Goal: Entertainment & Leisure: Consume media (video, audio)

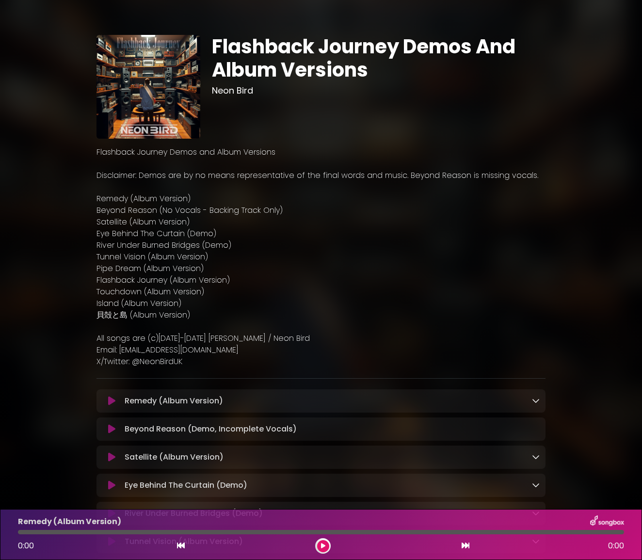
scroll to position [251, 0]
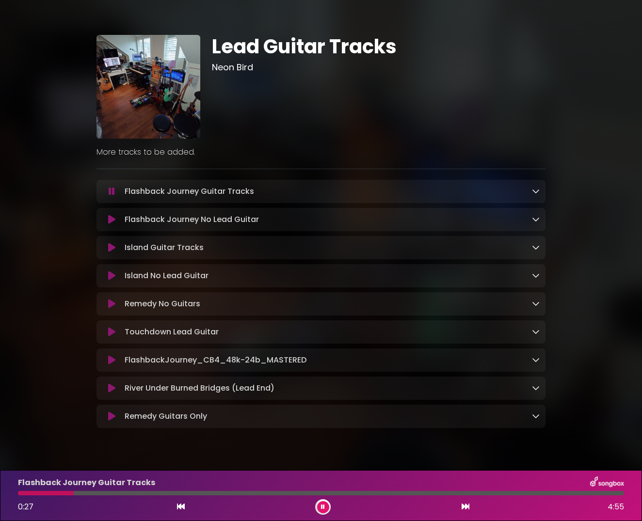
click at [318, 508] on button at bounding box center [323, 507] width 12 height 12
click at [117, 220] on button at bounding box center [111, 220] width 18 height 10
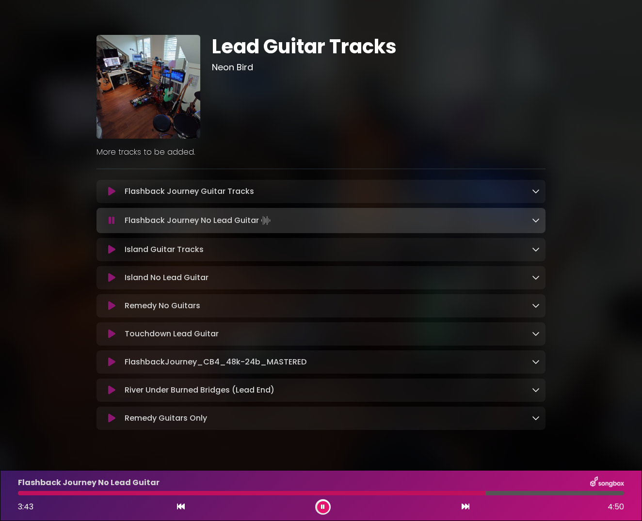
click at [348, 491] on div at bounding box center [251, 493] width 467 height 4
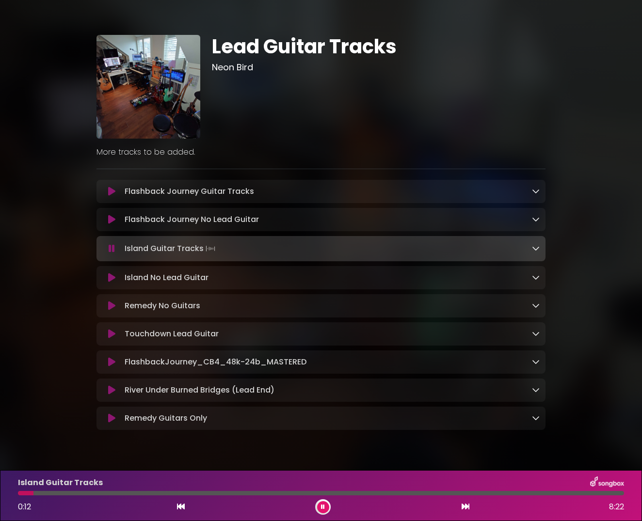
click at [112, 220] on icon at bounding box center [111, 220] width 7 height 10
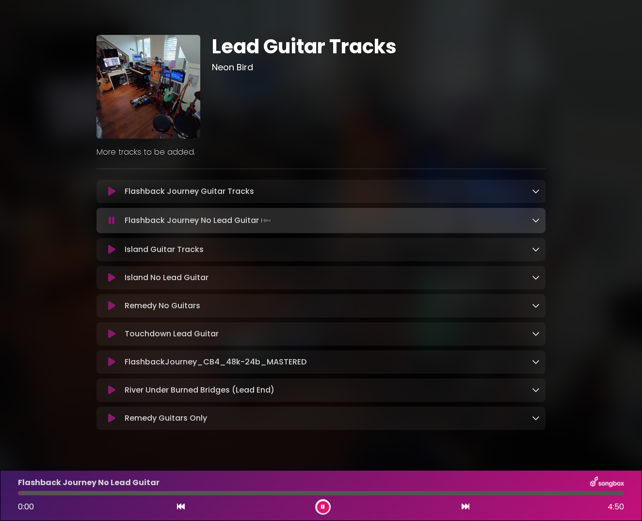
click at [431, 494] on div at bounding box center [321, 493] width 606 height 4
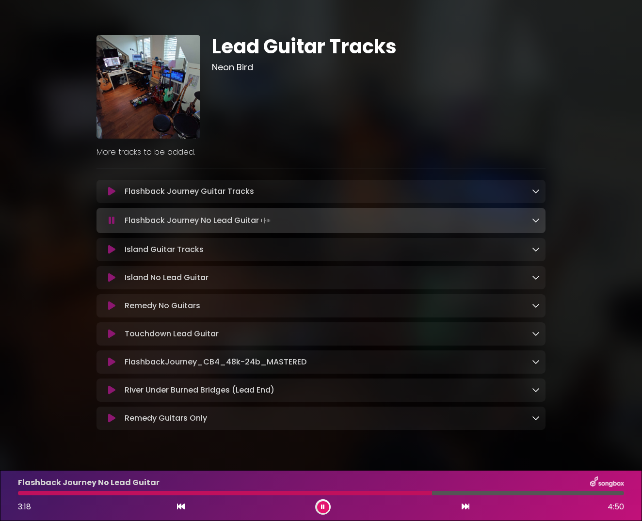
click at [394, 491] on div "Flashback Journey No Lead Guitar 3:18 4:50" at bounding box center [321, 496] width 618 height 38
click at [368, 491] on div "Flashback Journey No Lead Guitar 3:18 4:50" at bounding box center [321, 496] width 618 height 38
click at [367, 493] on div at bounding box center [226, 493] width 417 height 4
click at [352, 490] on div "Flashback Journey No Lead Guitar 2:48 4:50" at bounding box center [321, 496] width 618 height 38
click at [342, 494] on div at bounding box center [194, 493] width 353 height 4
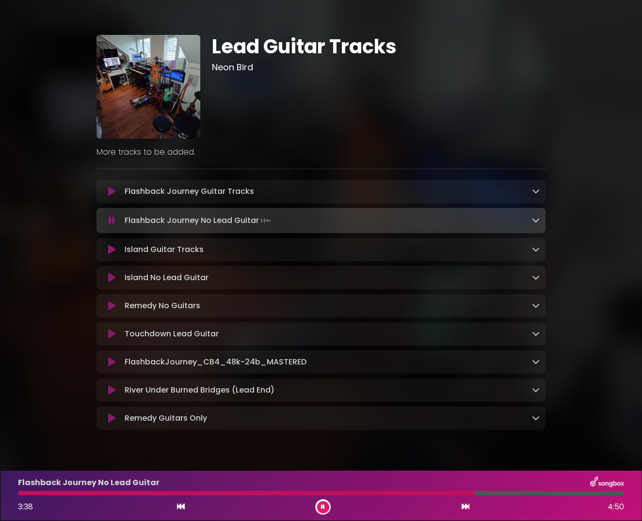
click at [359, 496] on div "Flashback Journey No Lead Guitar 3:38 4:50" at bounding box center [321, 496] width 618 height 38
click at [369, 493] on div at bounding box center [247, 493] width 459 height 4
click at [381, 490] on div "Flashback Journey No Lead Guitar 3:35 4:50" at bounding box center [321, 496] width 618 height 38
click at [380, 498] on div "Flashback Journey No Lead Guitar 3:36 4:50" at bounding box center [321, 496] width 618 height 38
click at [379, 489] on div "Flashback Journey No Lead Guitar" at bounding box center [321, 483] width 618 height 13
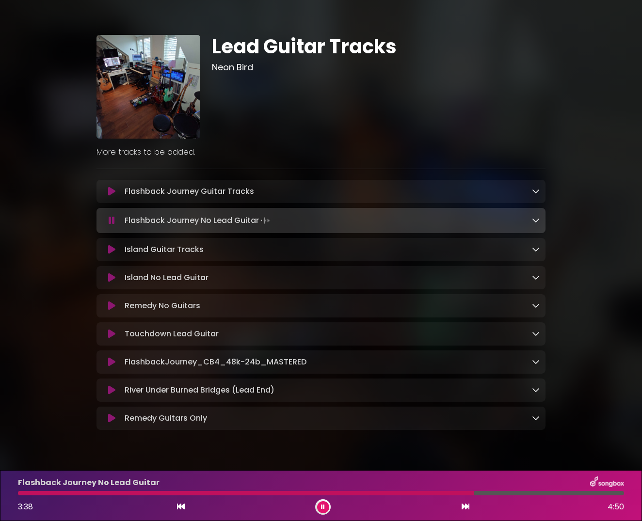
click at [379, 493] on div at bounding box center [246, 493] width 456 height 4
click at [115, 193] on button at bounding box center [111, 192] width 18 height 10
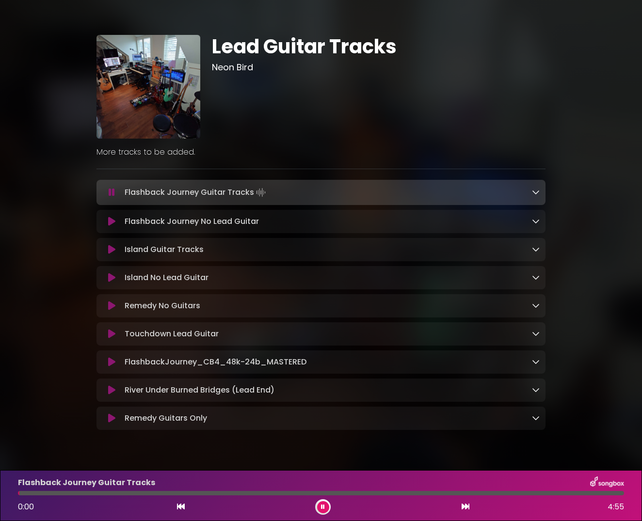
click at [400, 496] on div "Flashback Journey Guitar Tracks 0:00 4:55" at bounding box center [321, 496] width 618 height 38
click at [398, 492] on div at bounding box center [321, 493] width 606 height 4
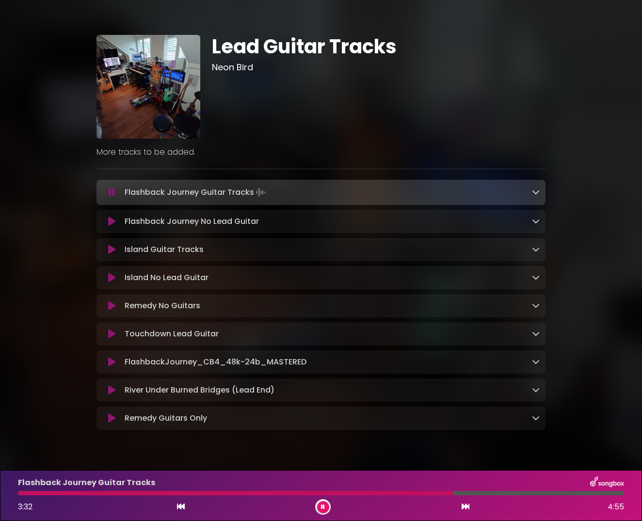
click at [390, 494] on div at bounding box center [235, 493] width 435 height 4
click at [109, 225] on icon at bounding box center [111, 222] width 7 height 10
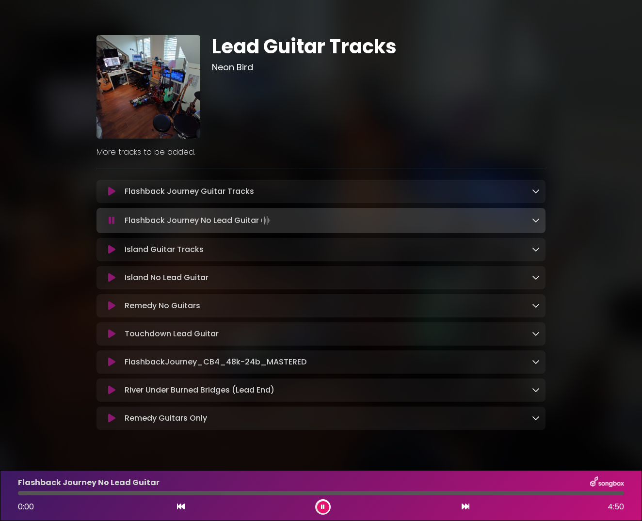
click at [373, 492] on div at bounding box center [321, 493] width 606 height 4
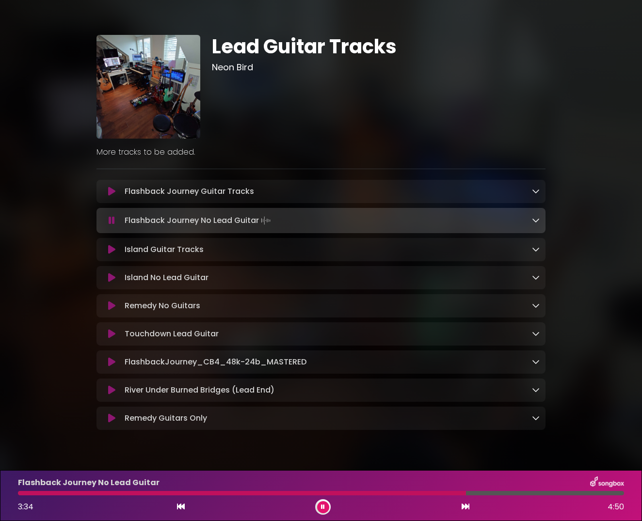
click at [373, 492] on div at bounding box center [242, 493] width 448 height 4
click at [373, 492] on div at bounding box center [224, 493] width 413 height 4
click at [373, 492] on div at bounding box center [224, 493] width 412 height 4
click at [112, 257] on div "Island Guitar Tracks Loading Track..." at bounding box center [320, 249] width 449 height 23
click at [111, 254] on icon at bounding box center [111, 250] width 7 height 10
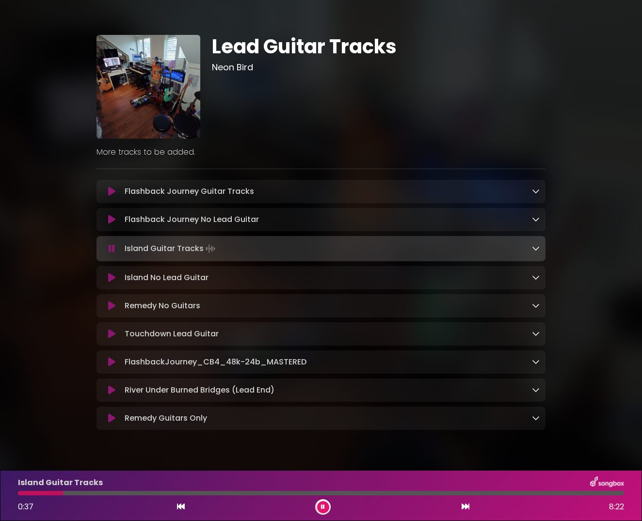
scroll to position [25, 0]
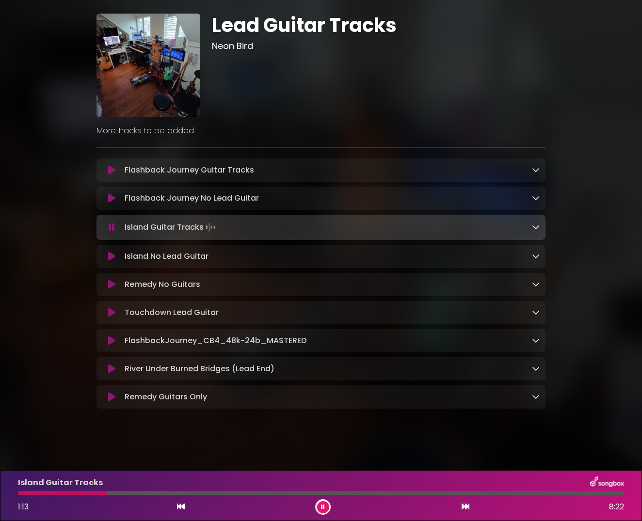
click at [108, 253] on icon at bounding box center [111, 257] width 7 height 10
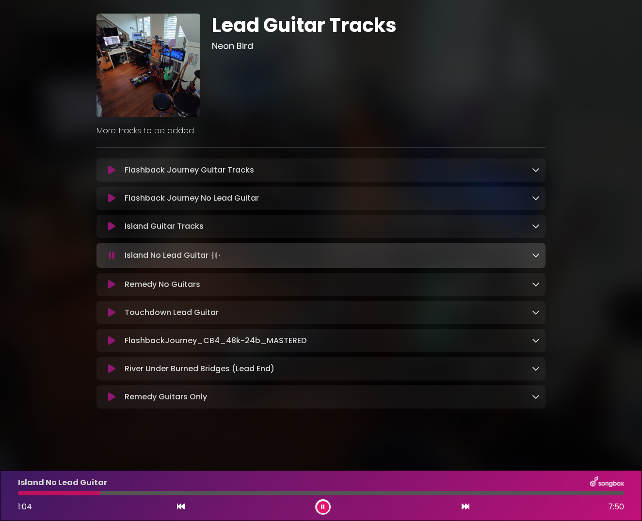
click at [18, 496] on div "Island No Lead Guitar 1:04 7:50" at bounding box center [321, 496] width 618 height 38
click at [103, 222] on button at bounding box center [111, 227] width 18 height 10
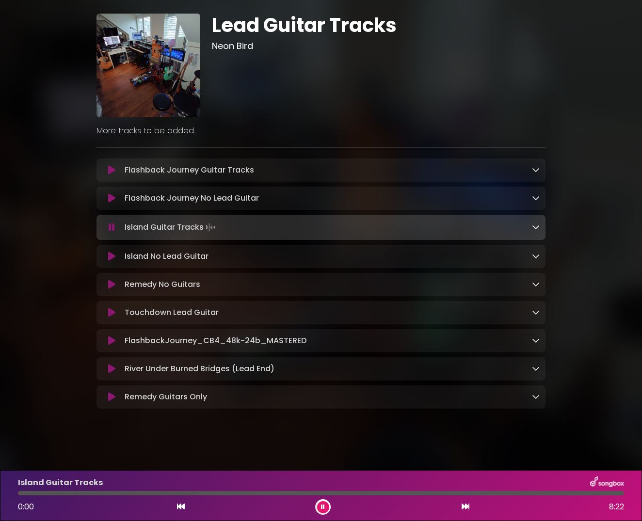
click at [108, 256] on icon at bounding box center [111, 257] width 7 height 10
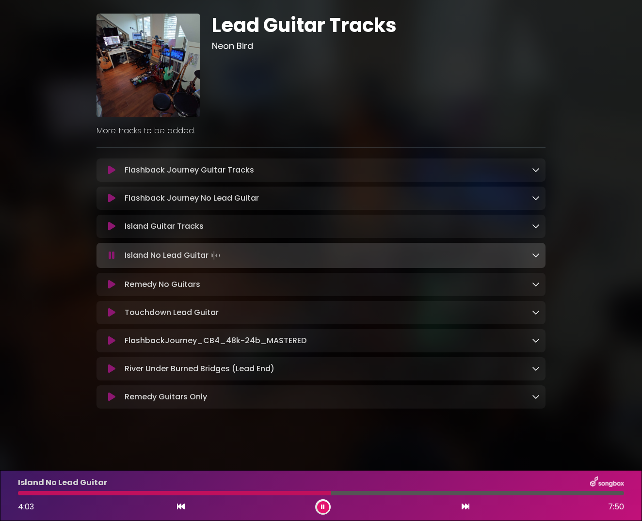
click at [275, 494] on div at bounding box center [174, 493] width 313 height 4
click at [258, 494] on div at bounding box center [162, 493] width 289 height 4
click at [261, 495] on div at bounding box center [184, 493] width 333 height 4
click at [261, 495] on div at bounding box center [310, 493] width 584 height 4
click at [118, 280] on button at bounding box center [111, 285] width 18 height 10
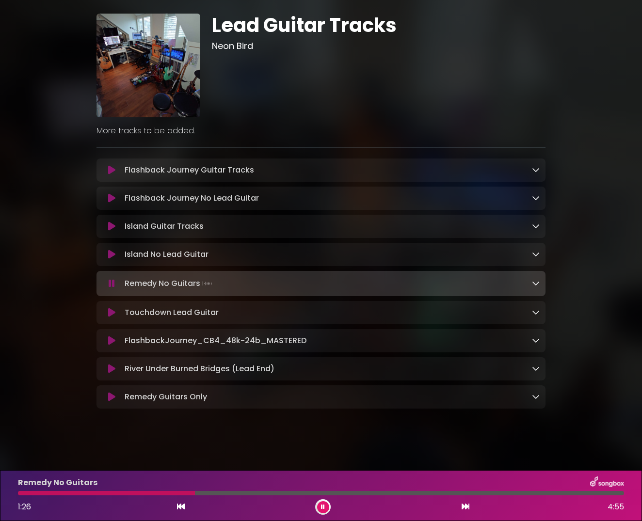
click at [128, 493] on div at bounding box center [106, 493] width 177 height 4
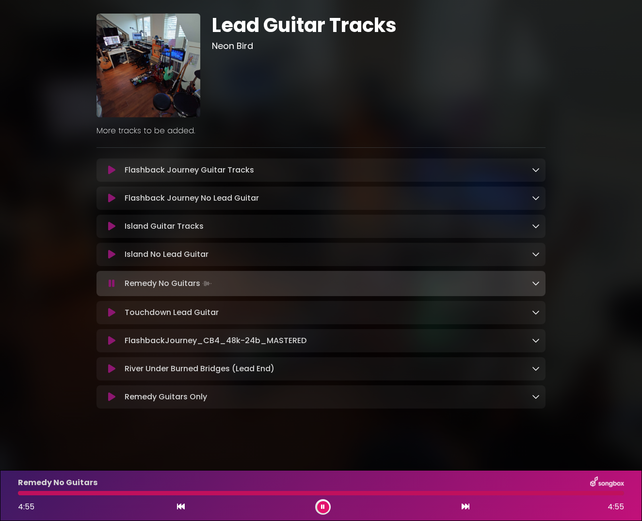
scroll to position [24, 0]
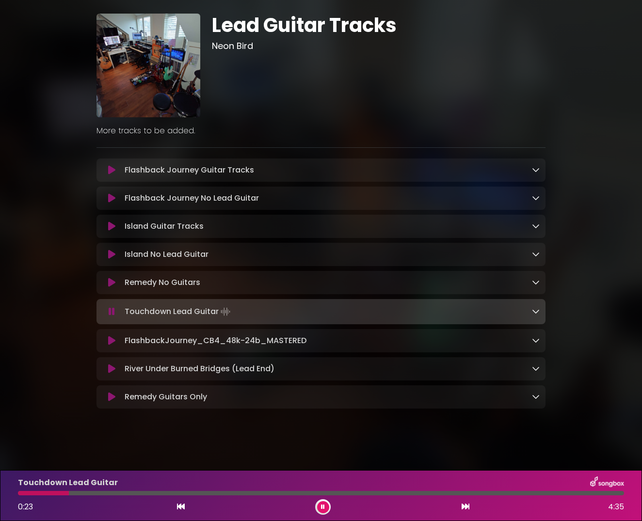
click at [324, 510] on button at bounding box center [323, 507] width 12 height 12
